Goal: Transaction & Acquisition: Obtain resource

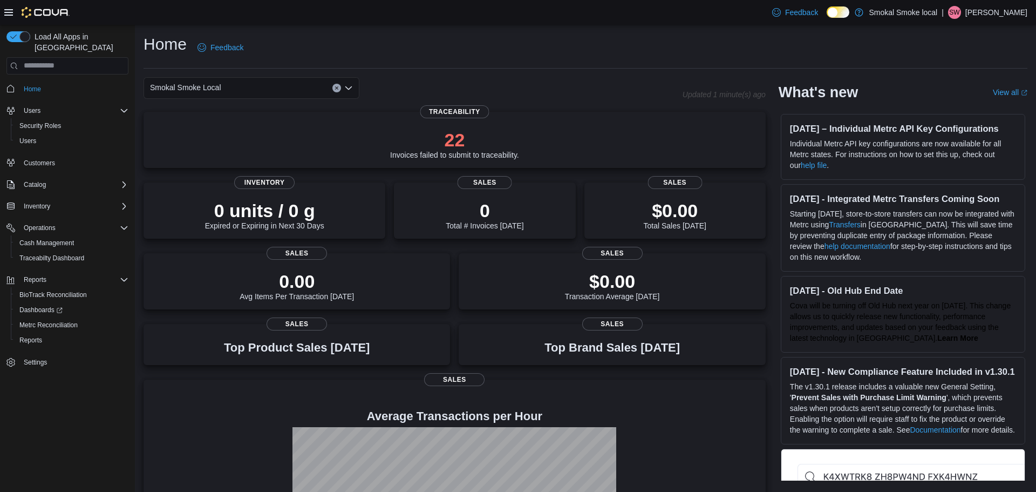
click at [336, 87] on icon "Clear input" at bounding box center [336, 87] width 3 height 3
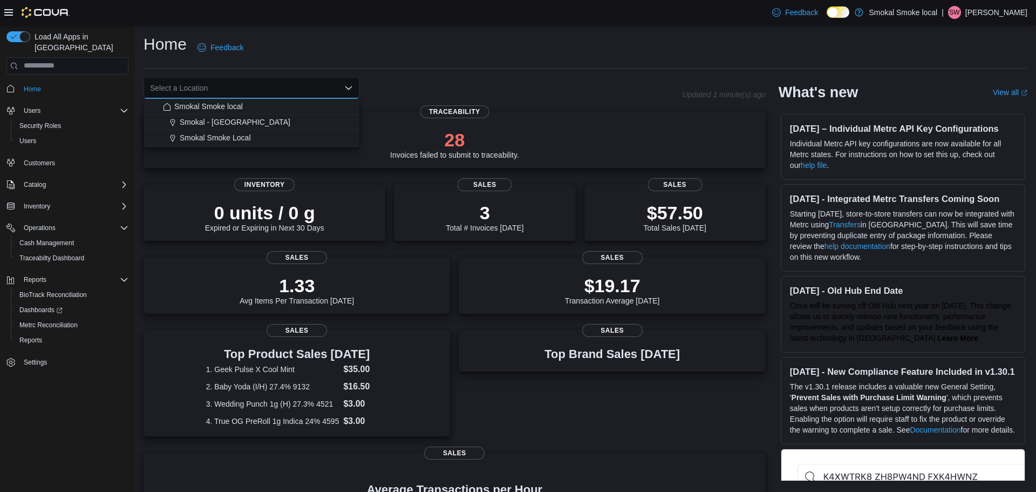
click at [411, 79] on div "Select a Location Combo box. Selected. Combo box input. Select a Location. Type…" at bounding box center [413, 88] width 539 height 22
click at [416, 155] on div "28 Invoices failed to submit to traceability." at bounding box center [454, 143] width 129 height 30
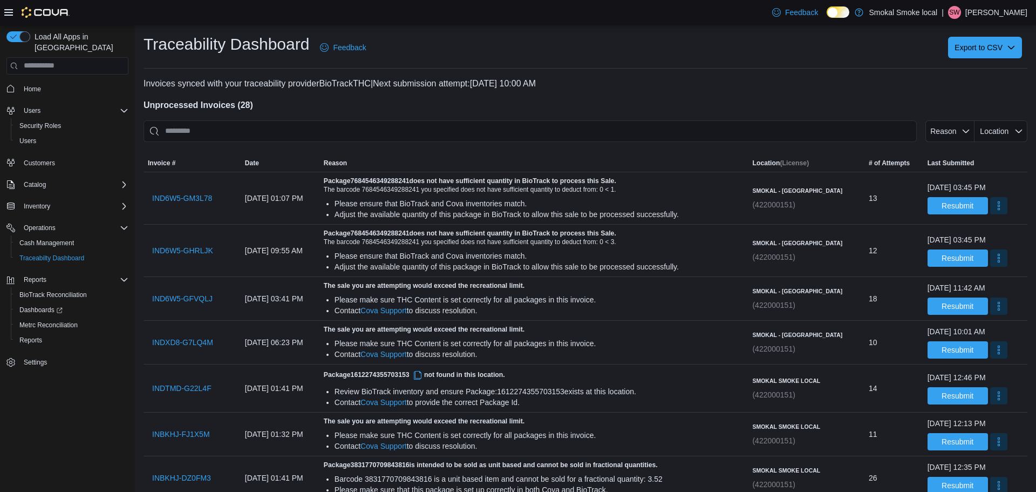
click at [353, 105] on h4 "Unprocessed Invoices ( 28 )" at bounding box center [586, 105] width 884 height 13
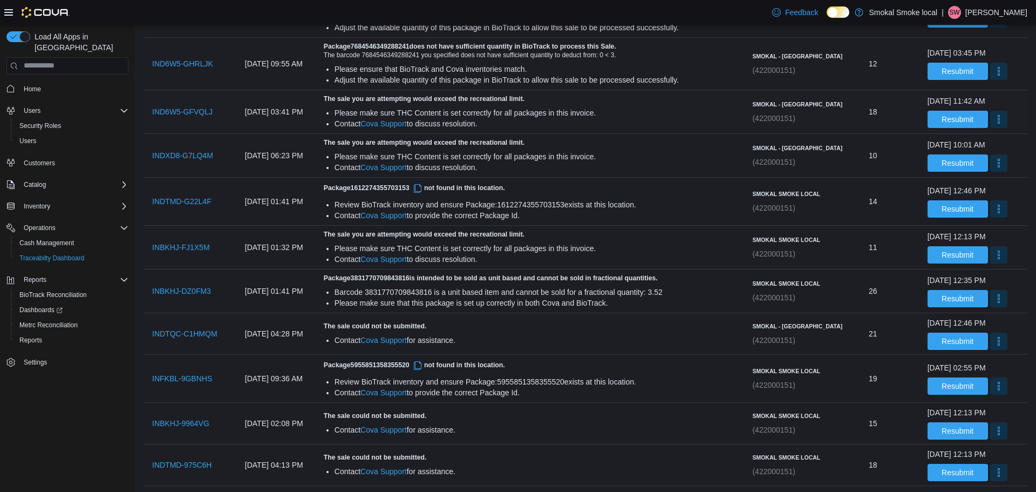
scroll to position [194, 0]
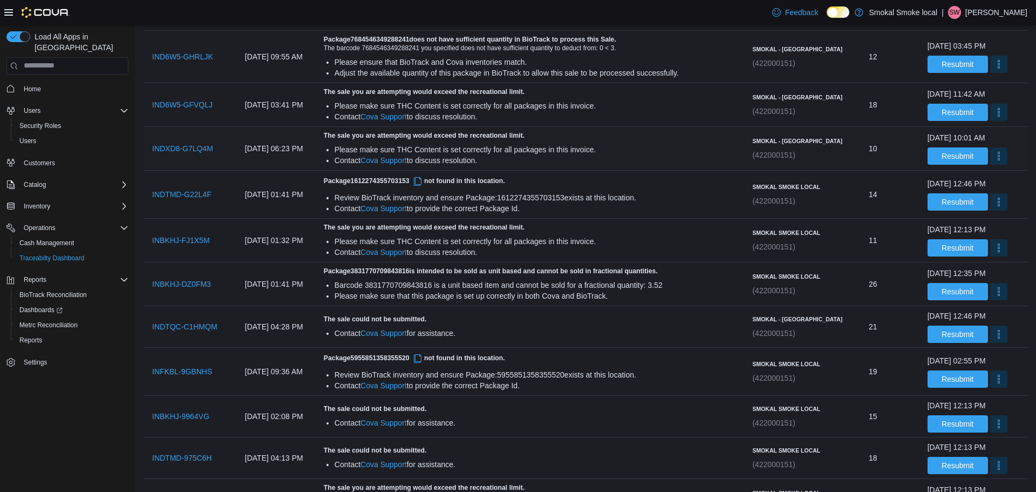
click at [672, 141] on div "The sale you are attempting would exceed the recreational limit. Please make su…" at bounding box center [534, 148] width 420 height 35
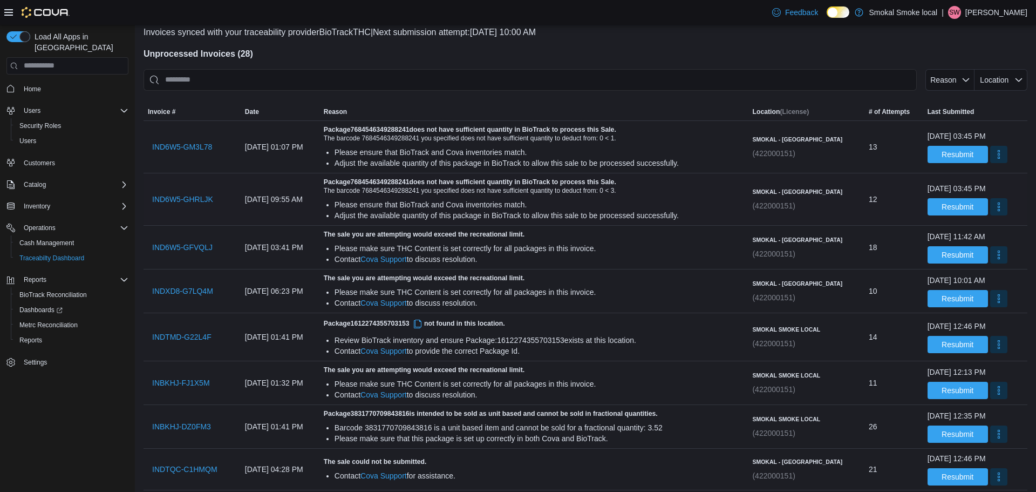
scroll to position [0, 0]
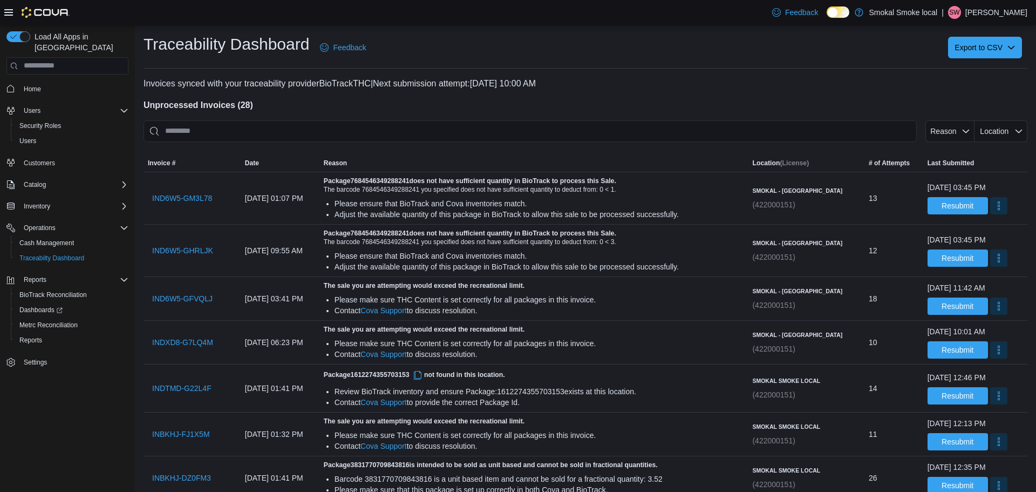
drag, startPoint x: 308, startPoint y: 106, endPoint x: 387, endPoint y: 131, distance: 83.0
click at [312, 107] on h4 "Unprocessed Invoices ( 28 )" at bounding box center [586, 105] width 884 height 13
click at [333, 103] on h4 "Unprocessed Invoices ( 28 )" at bounding box center [586, 105] width 884 height 13
click at [308, 101] on h4 "Unprocessed Invoices ( 28 )" at bounding box center [586, 105] width 884 height 13
click at [651, 55] on div "Traceability Dashboard Feedback Export to CSV" at bounding box center [586, 47] width 884 height 28
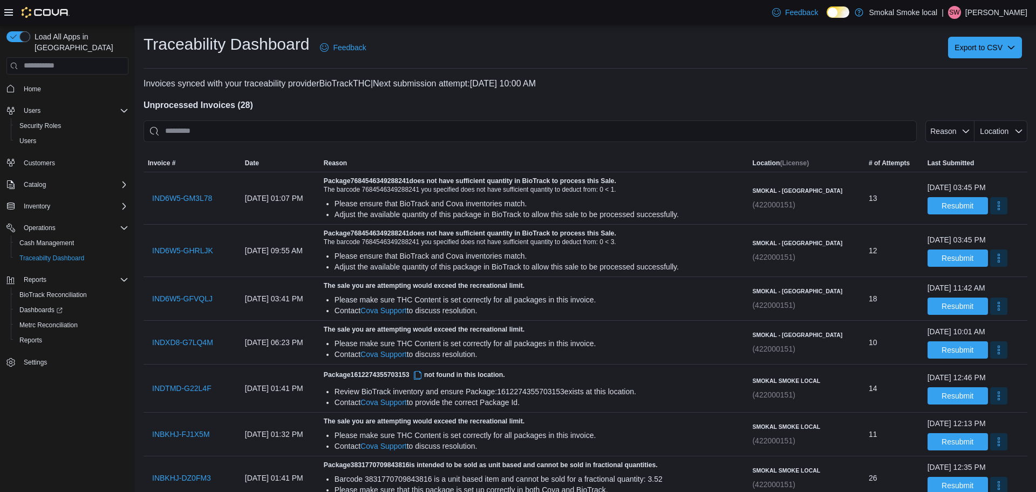
click at [639, 82] on p "Invoices synced with your traceability provider BioTrackTHC | Next submission a…" at bounding box center [586, 83] width 884 height 13
click at [409, 106] on h4 "Unprocessed Invoices ( 28 )" at bounding box center [586, 105] width 884 height 13
click at [424, 96] on div at bounding box center [586, 94] width 884 height 9
click at [37, 336] on span "Reports" at bounding box center [30, 340] width 23 height 9
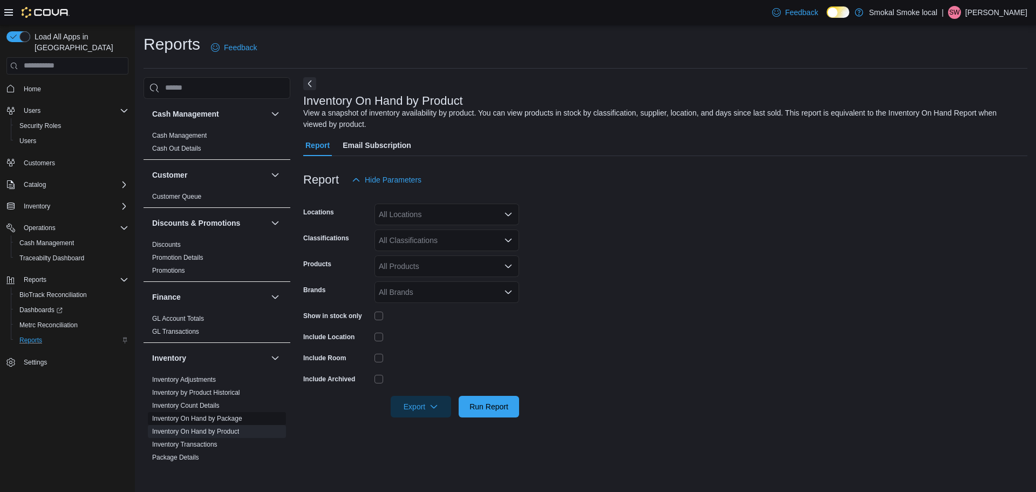
click at [205, 424] on span "Inventory On Hand by Package" at bounding box center [217, 418] width 138 height 13
click at [448, 215] on div "All Locations" at bounding box center [446, 214] width 145 height 22
click at [176, 423] on span "Inventory On Hand by Package" at bounding box center [217, 418] width 138 height 13
click at [178, 418] on link "Inventory On Hand by Package" at bounding box center [197, 418] width 90 height 8
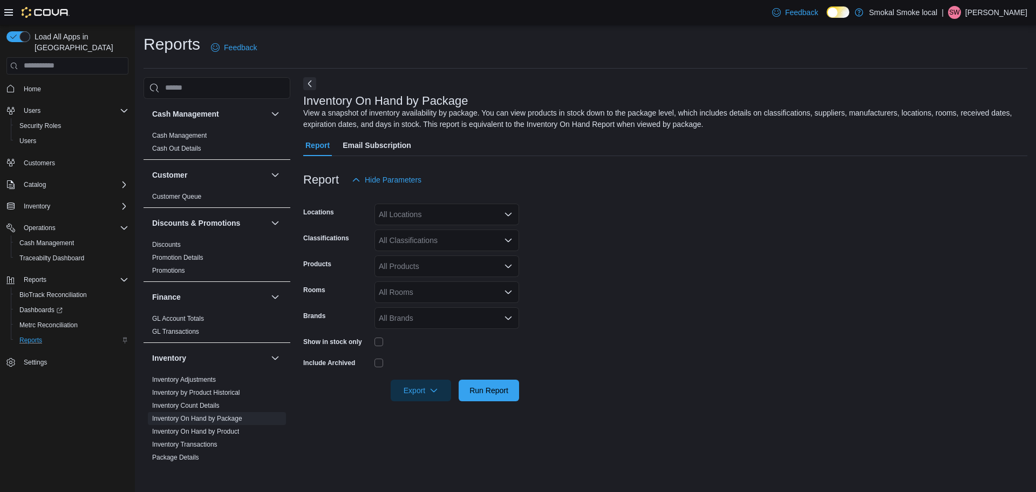
click at [395, 230] on div "All Classifications" at bounding box center [446, 240] width 145 height 22
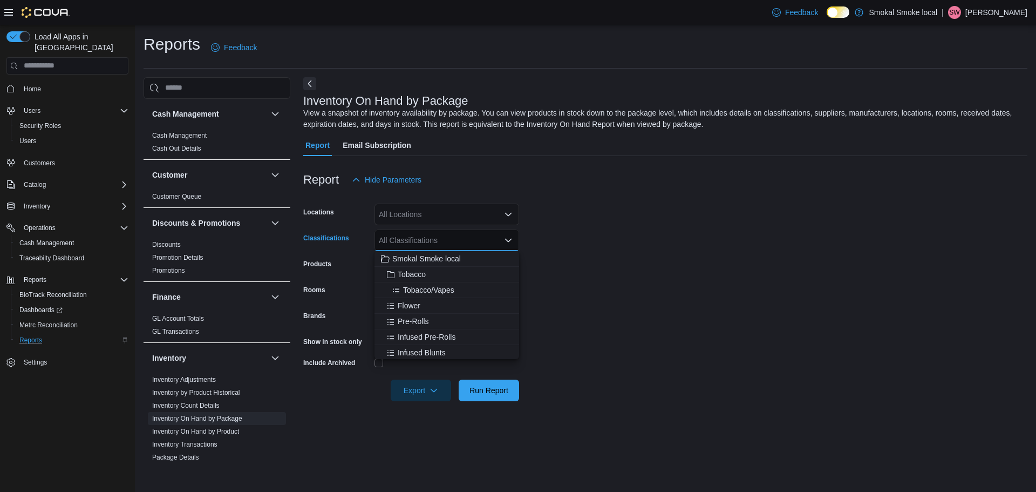
click at [398, 217] on div "All Locations" at bounding box center [446, 214] width 145 height 22
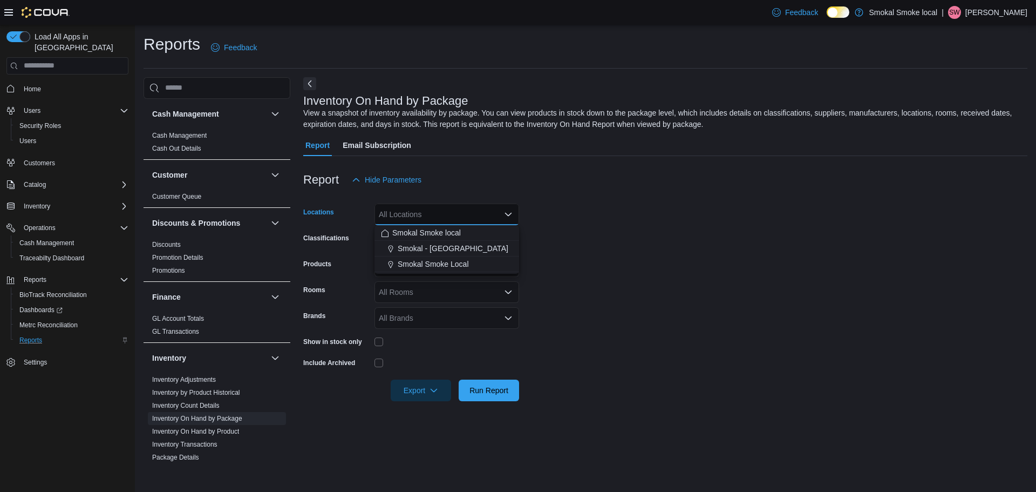
click at [398, 217] on div "All Locations" at bounding box center [446, 214] width 145 height 22
click at [431, 260] on span "Smokal Smoke Local" at bounding box center [433, 263] width 71 height 11
drag, startPoint x: 603, startPoint y: 219, endPoint x: 582, endPoint y: 222, distance: 20.8
click at [602, 222] on form "Locations Smokal Smoke Local Classifications All Classifications Products All P…" at bounding box center [665, 295] width 724 height 210
click at [434, 250] on div "All Classifications" at bounding box center [446, 240] width 145 height 22
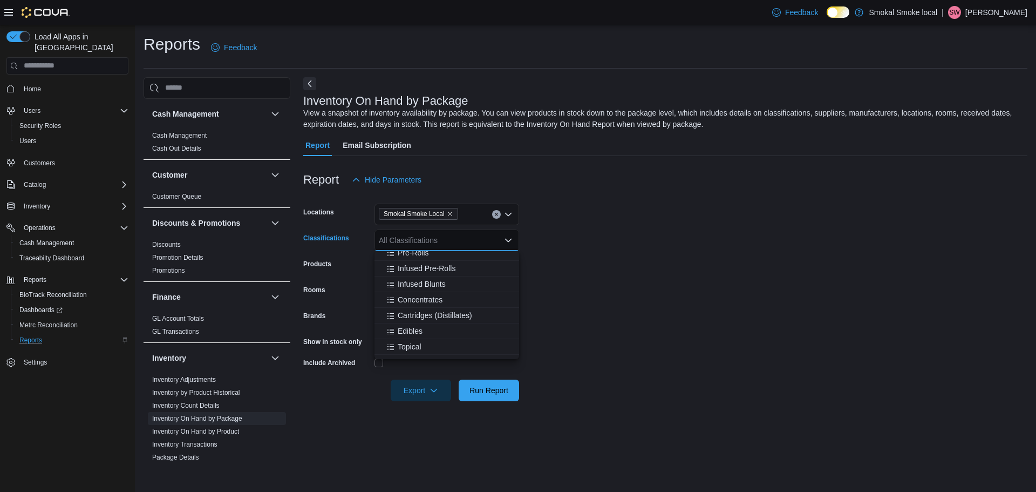
scroll to position [92, 0]
click at [425, 353] on span "MEDibles" at bounding box center [414, 354] width 32 height 11
click at [608, 307] on form "Locations [GEOGRAPHIC_DATA] Smoke Local Classifications MEDibles Combo box. Sel…" at bounding box center [665, 295] width 724 height 210
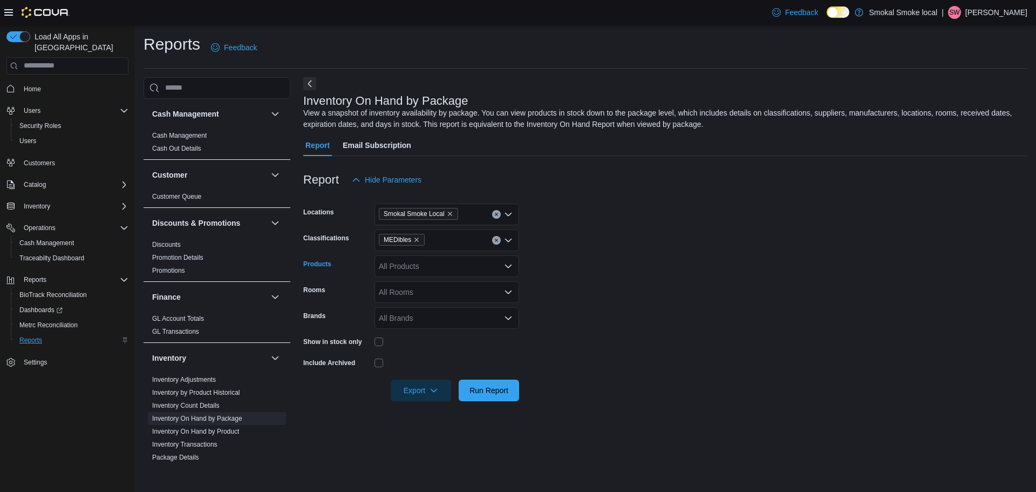
click at [415, 268] on div "All Products" at bounding box center [446, 266] width 145 height 22
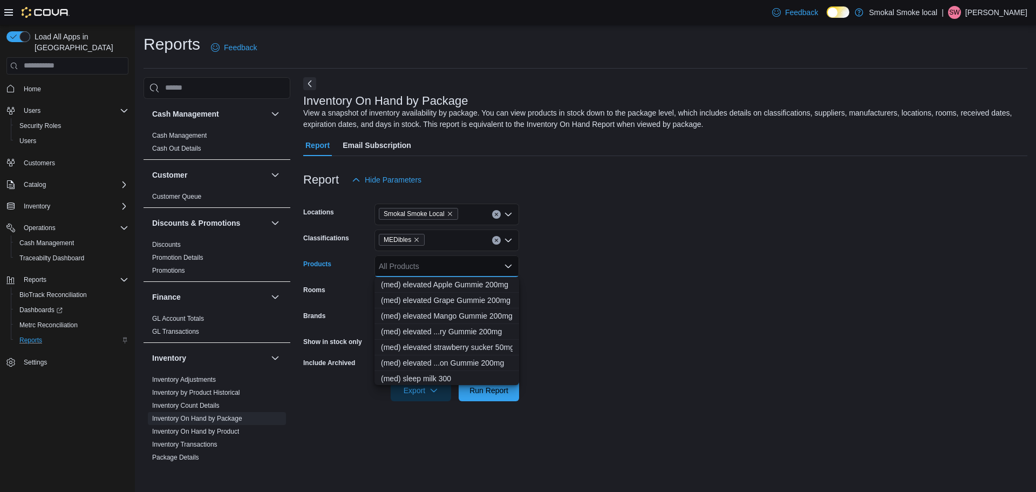
click at [572, 273] on form "Locations Smokal Smoke Local Classifications MEDibles Products All Products Com…" at bounding box center [665, 295] width 724 height 210
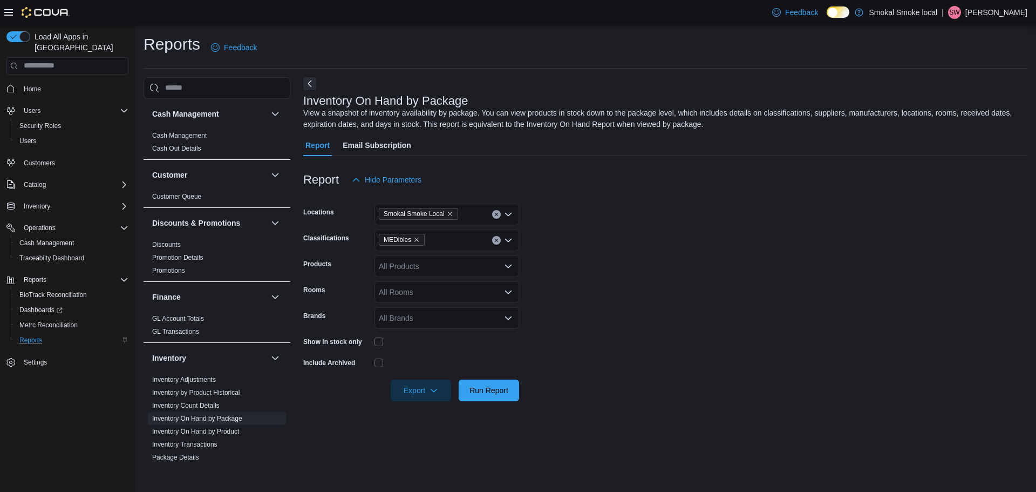
click at [413, 277] on form "Locations Smokal Smoke Local Classifications MEDibles Products All Products Roo…" at bounding box center [665, 295] width 724 height 210
click at [413, 292] on div "All Rooms" at bounding box center [446, 292] width 145 height 22
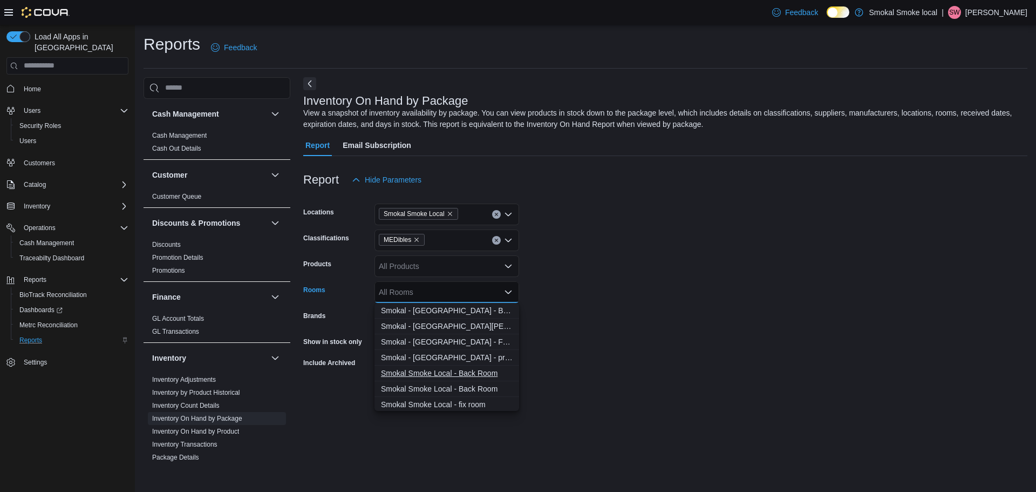
click at [468, 371] on span "Smokal Smoke Local - Back Room" at bounding box center [447, 372] width 132 height 11
click at [473, 387] on span "Smokal Smoke Local - Front Room" at bounding box center [447, 388] width 132 height 11
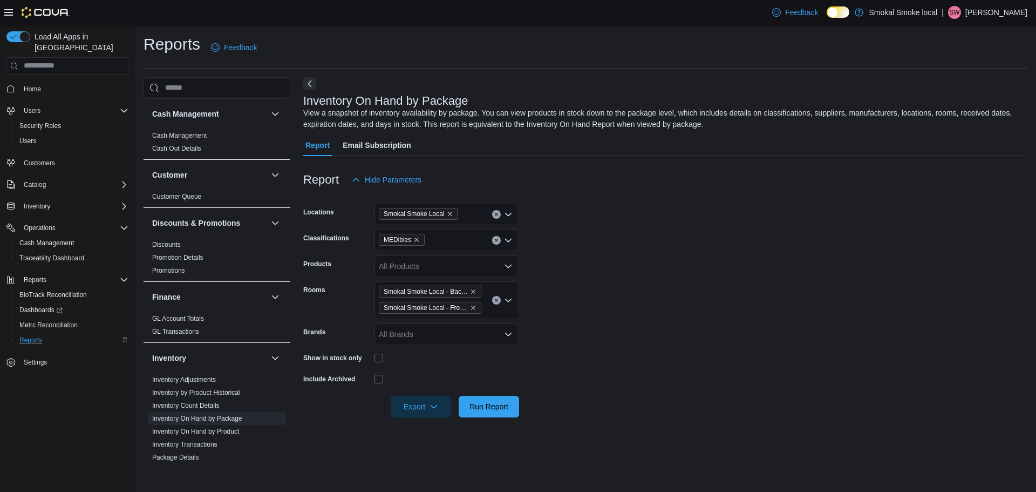
click at [553, 387] on div at bounding box center [665, 391] width 724 height 9
click at [419, 418] on div at bounding box center [665, 423] width 724 height 13
click at [419, 413] on span "Export" at bounding box center [420, 406] width 47 height 22
click at [414, 343] on span "Export to Excel" at bounding box center [422, 341] width 49 height 9
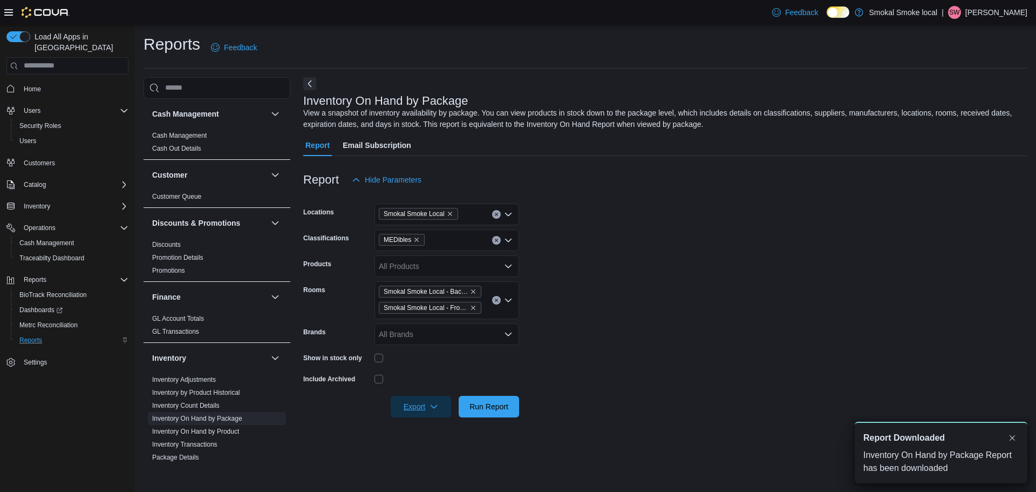
scroll to position [0, 0]
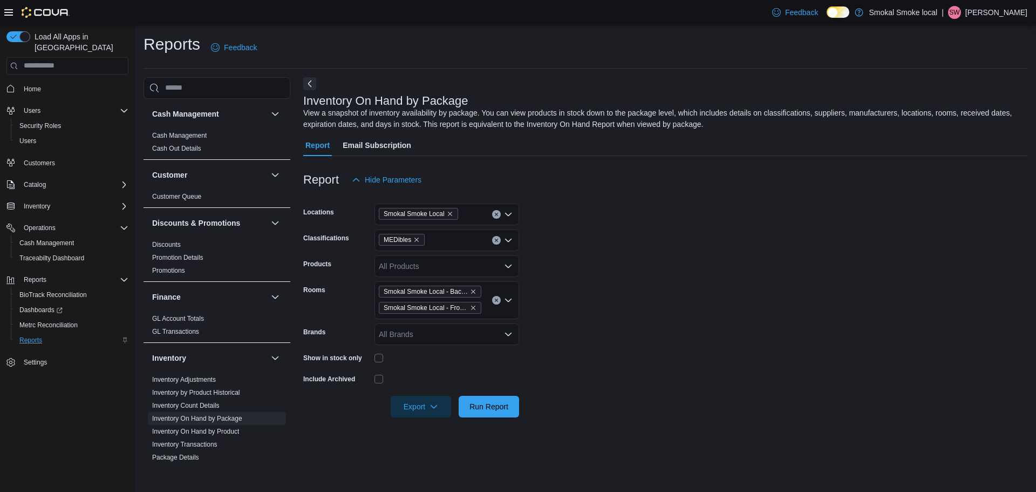
click at [36, 87] on div "Home" at bounding box center [67, 89] width 122 height 20
click at [33, 85] on span "Home" at bounding box center [32, 89] width 17 height 9
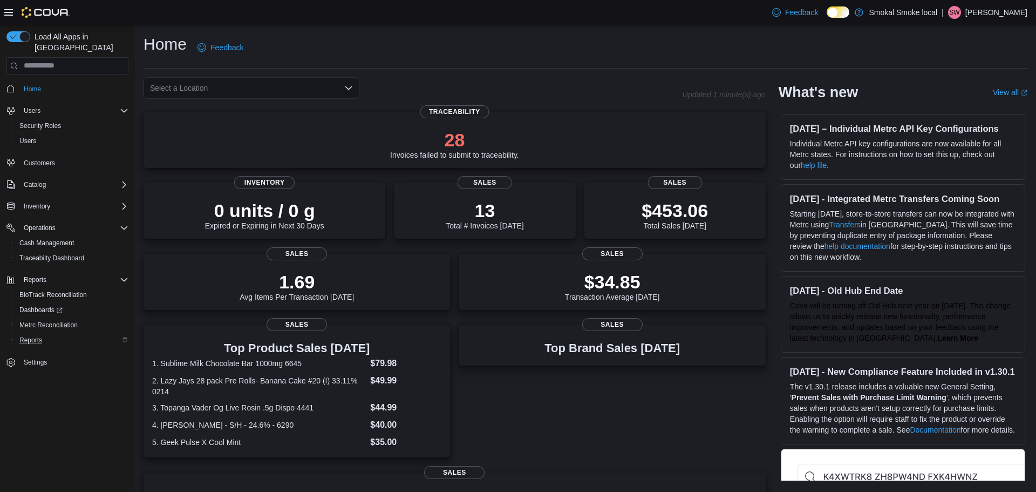
click at [346, 89] on icon "Open list of options" at bounding box center [348, 88] width 9 height 9
click at [226, 125] on span "Smokal - [GEOGRAPHIC_DATA]" at bounding box center [235, 122] width 111 height 11
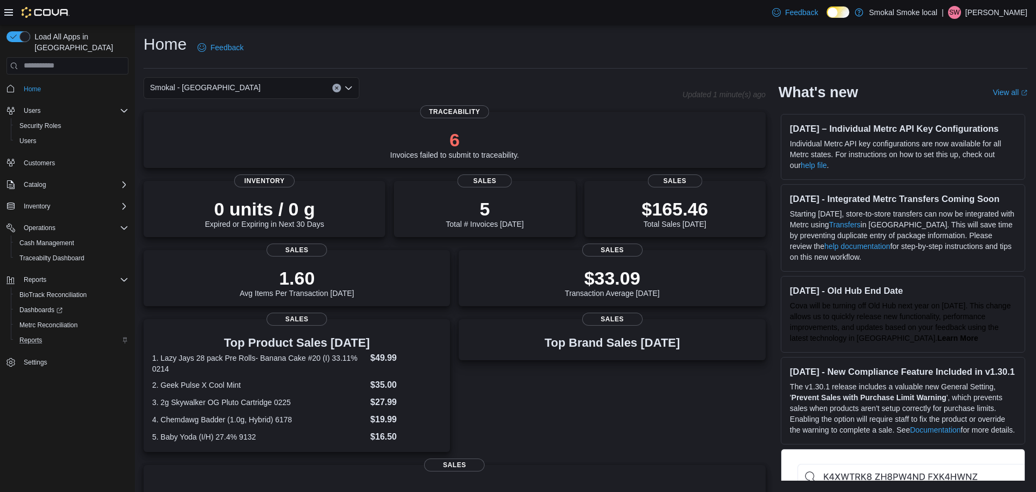
click at [339, 88] on button "Clear input" at bounding box center [336, 88] width 9 height 9
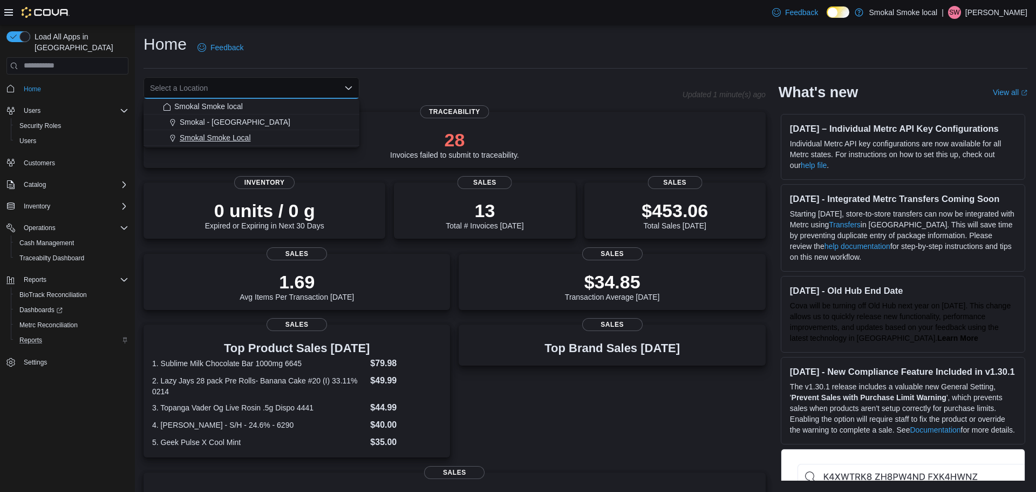
click at [253, 136] on div "Smokal Smoke Local" at bounding box center [258, 137] width 190 height 11
